Goal: Task Accomplishment & Management: Use online tool/utility

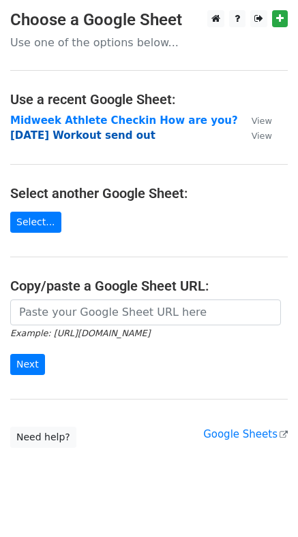
click at [69, 134] on strong "[DATE] Workout send out" at bounding box center [82, 135] width 145 height 12
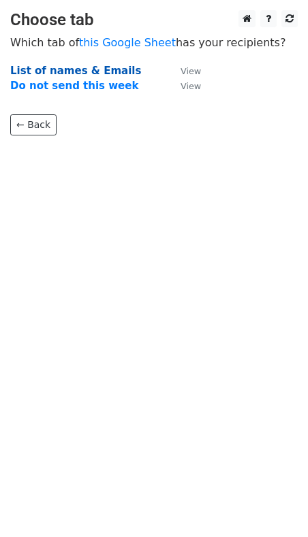
click at [42, 73] on strong "List of names & Emails" at bounding box center [75, 71] width 131 height 12
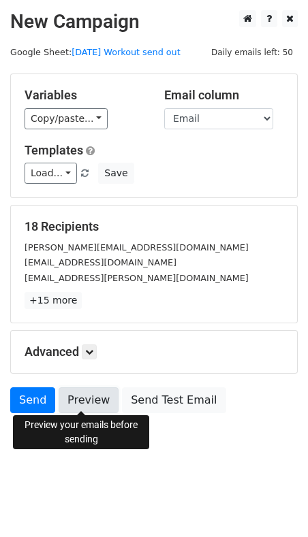
click at [75, 397] on link "Preview" at bounding box center [89, 400] width 60 height 26
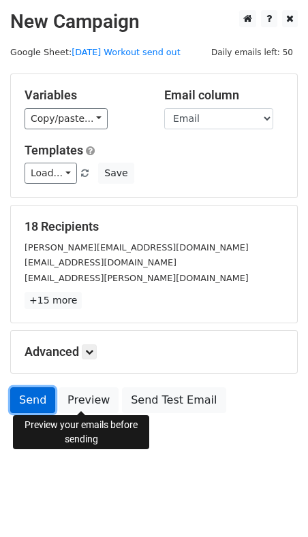
click at [29, 405] on link "Send" at bounding box center [32, 400] width 45 height 26
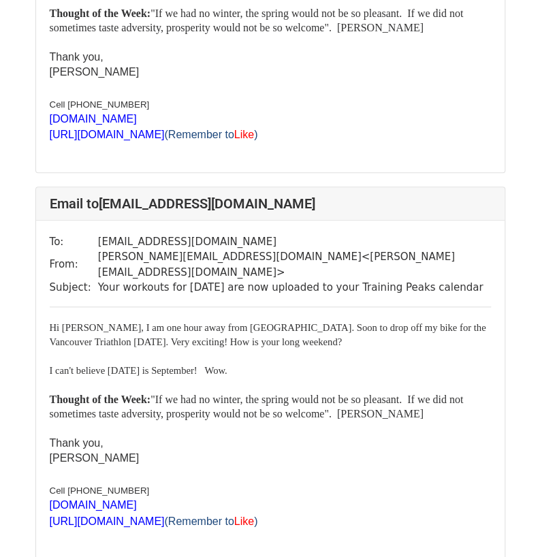
scroll to position [296, 0]
